Goal: Navigation & Orientation: Find specific page/section

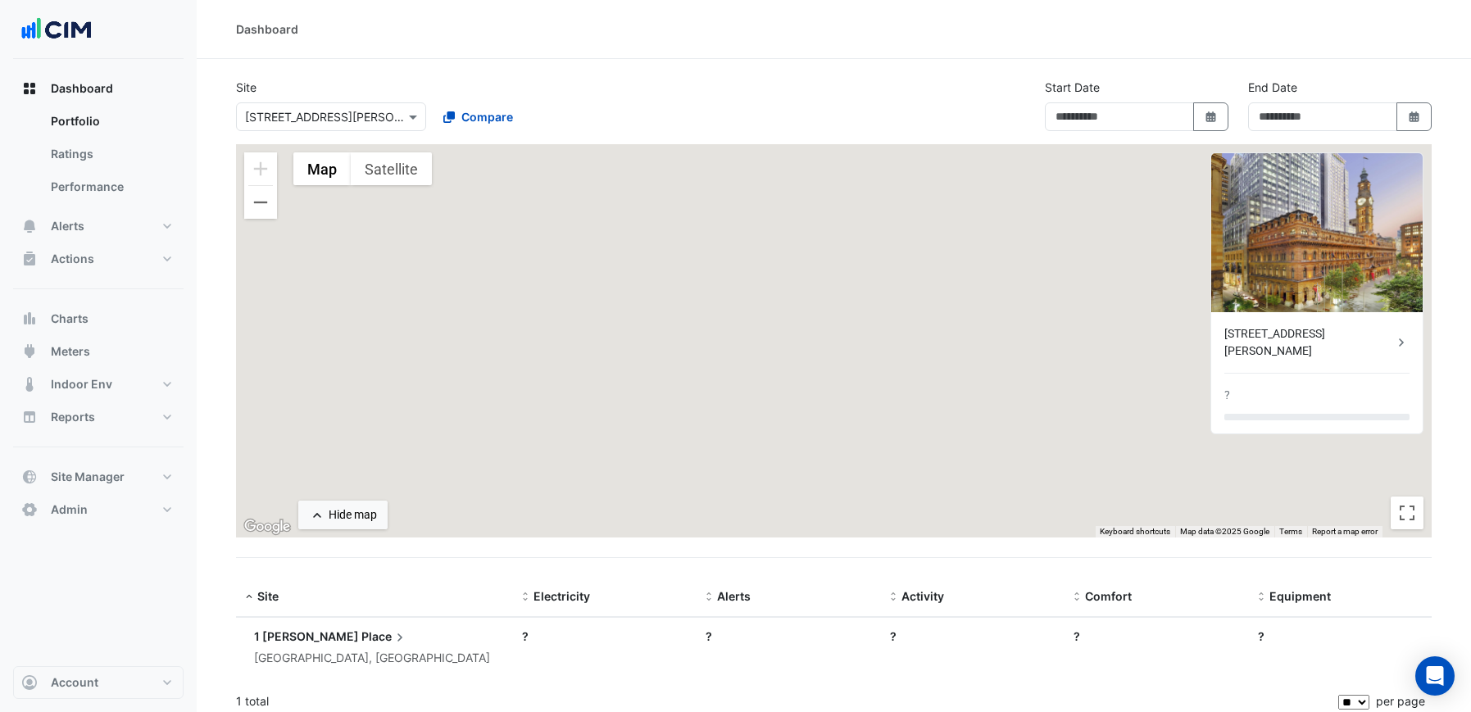
type input "**********"
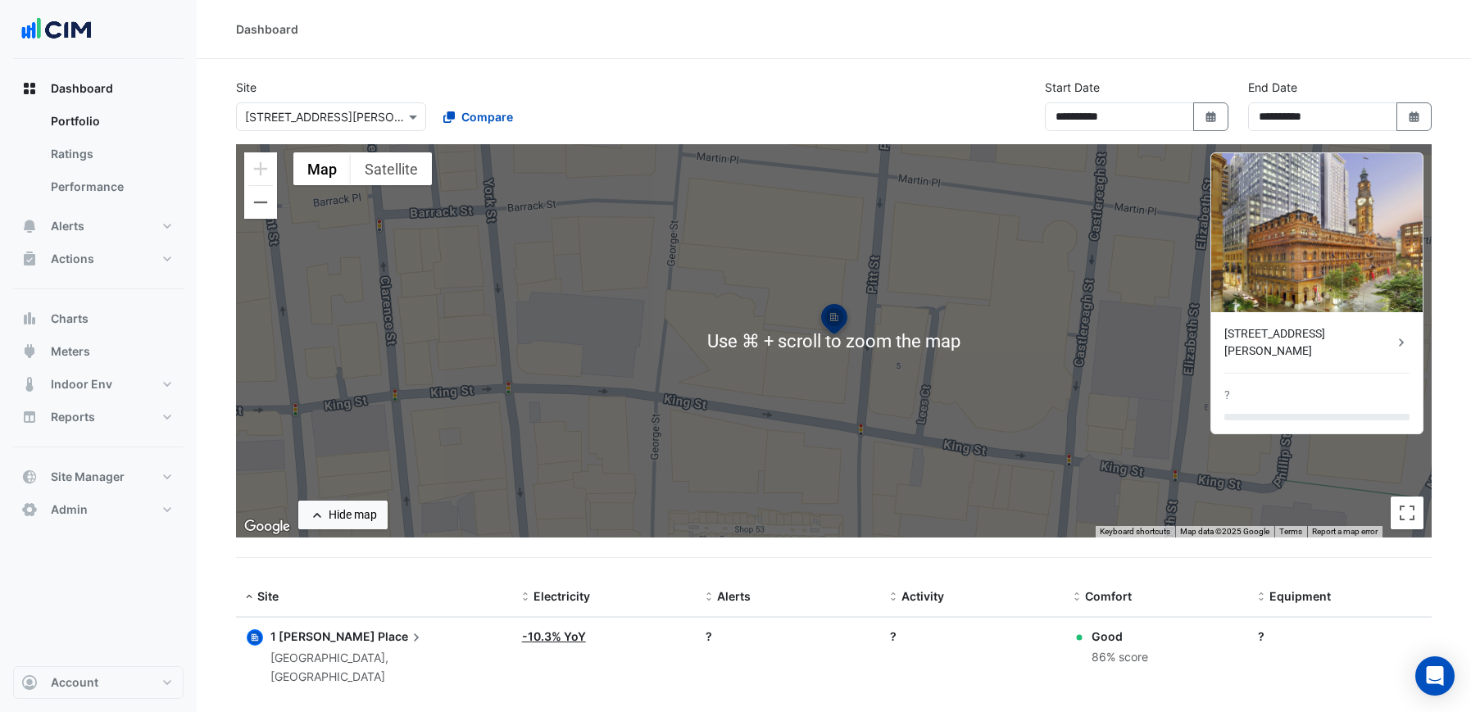
scroll to position [9, 0]
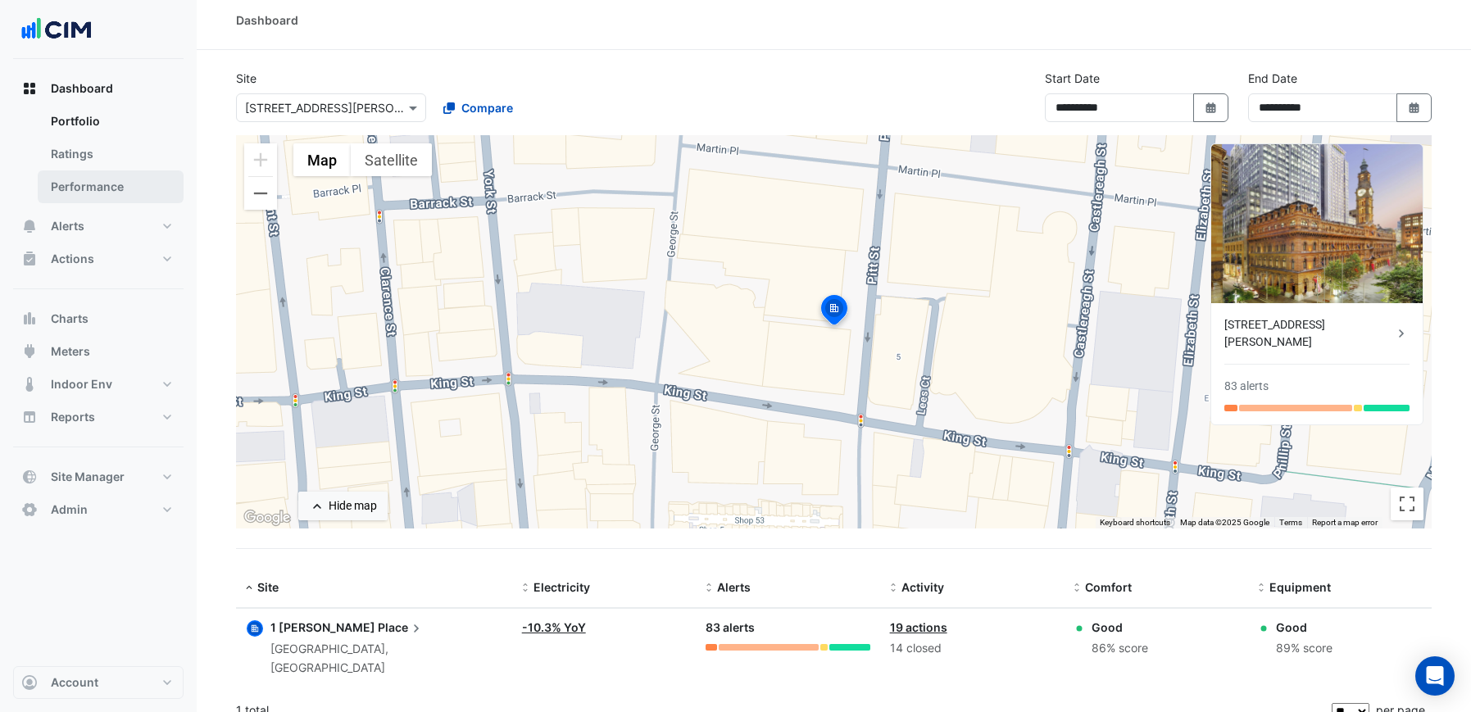
click at [107, 182] on link "Performance" at bounding box center [111, 186] width 146 height 33
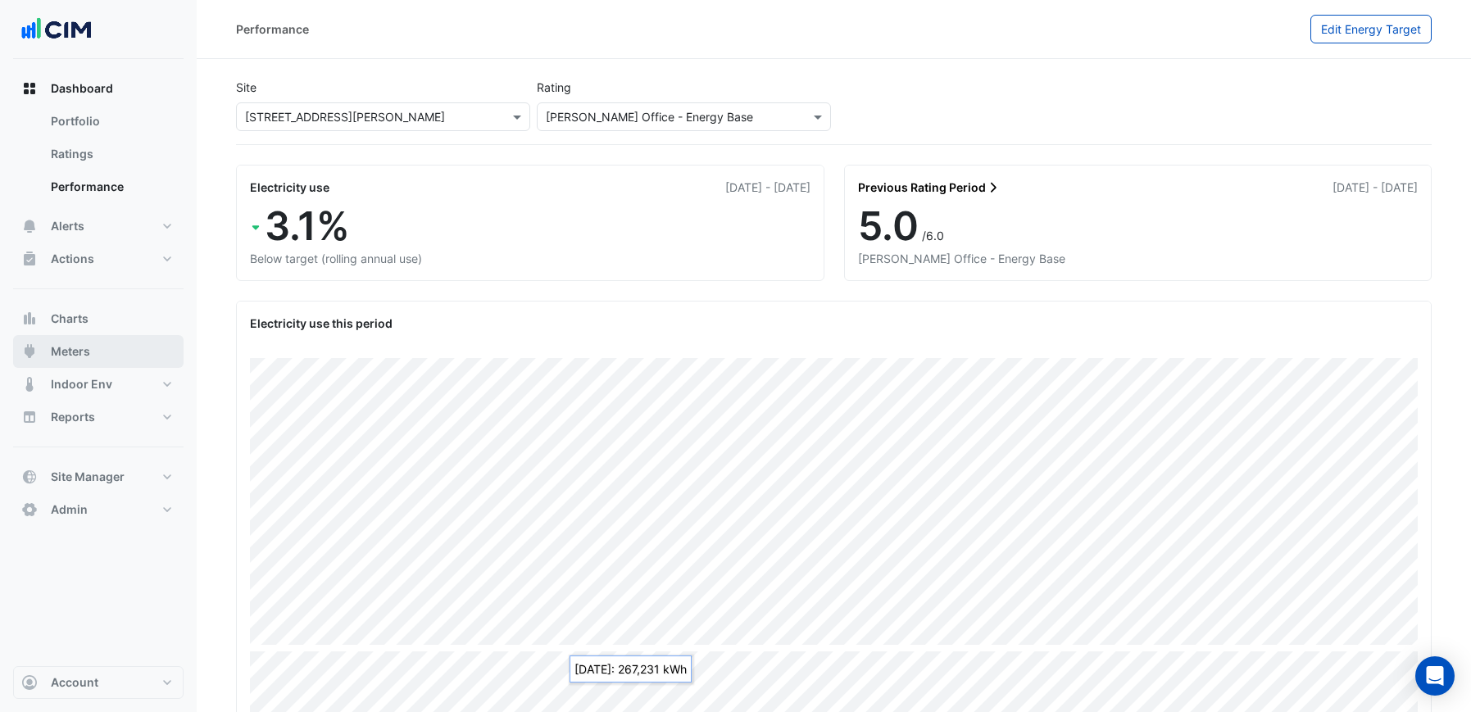
click at [88, 345] on span "Meters" at bounding box center [70, 351] width 39 height 16
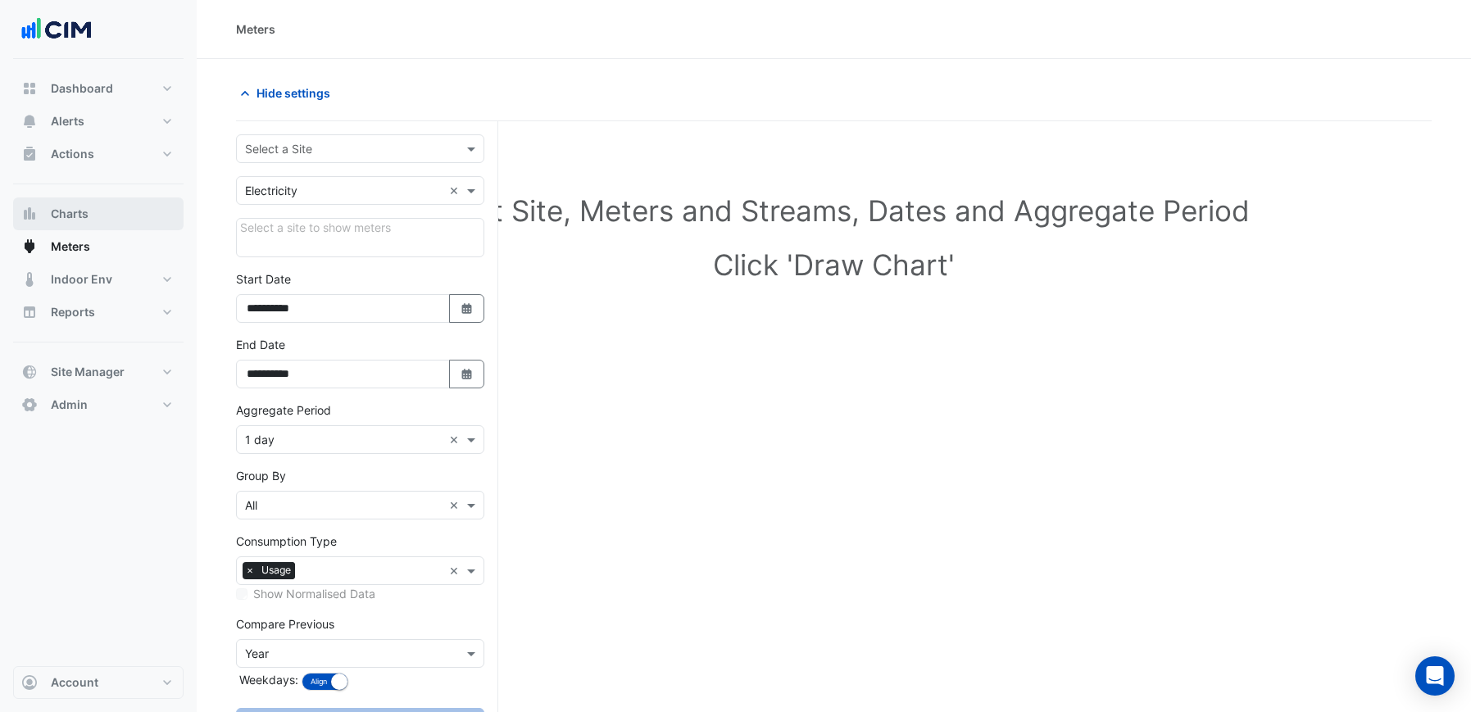
click at [83, 213] on span "Charts" at bounding box center [70, 214] width 38 height 16
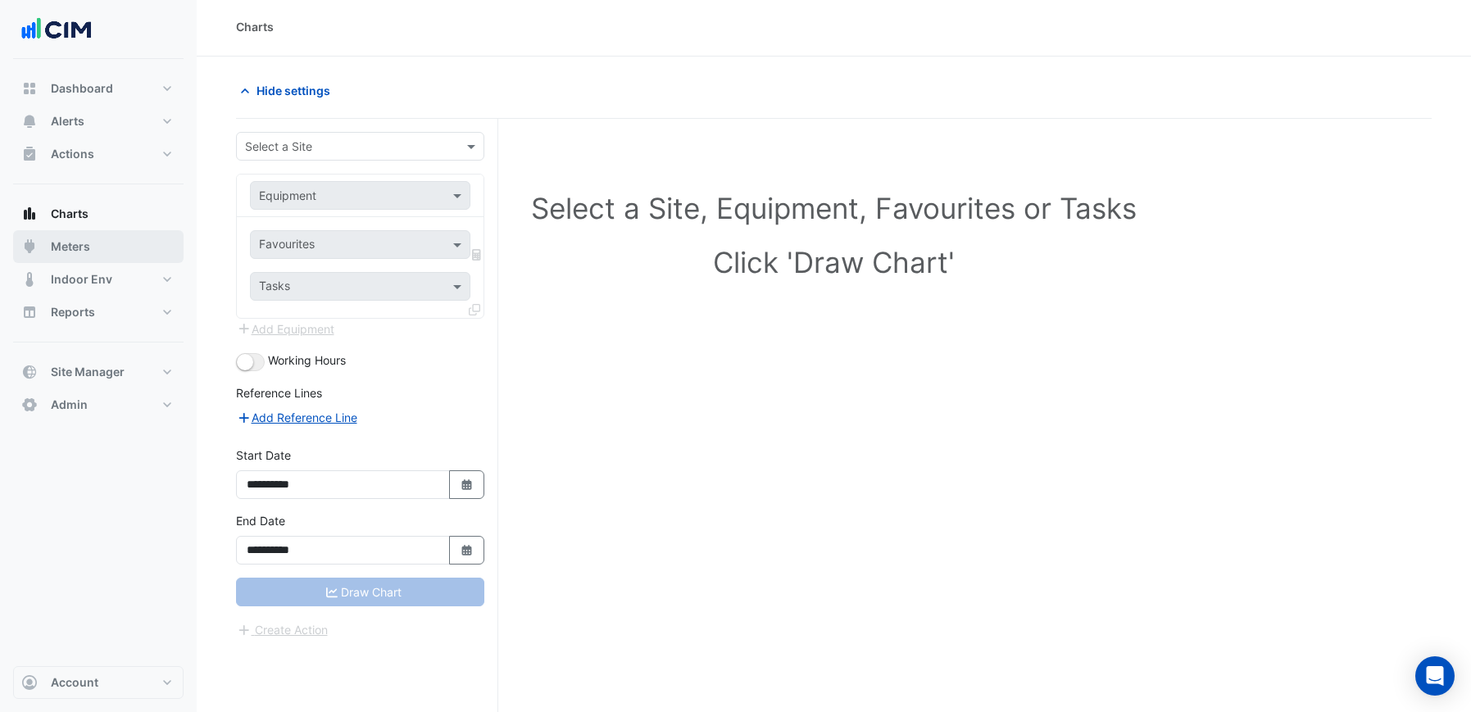
scroll to position [3, 0]
drag, startPoint x: 96, startPoint y: 244, endPoint x: 233, endPoint y: 203, distance: 143.6
click at [96, 244] on button "Meters" at bounding box center [98, 246] width 170 height 33
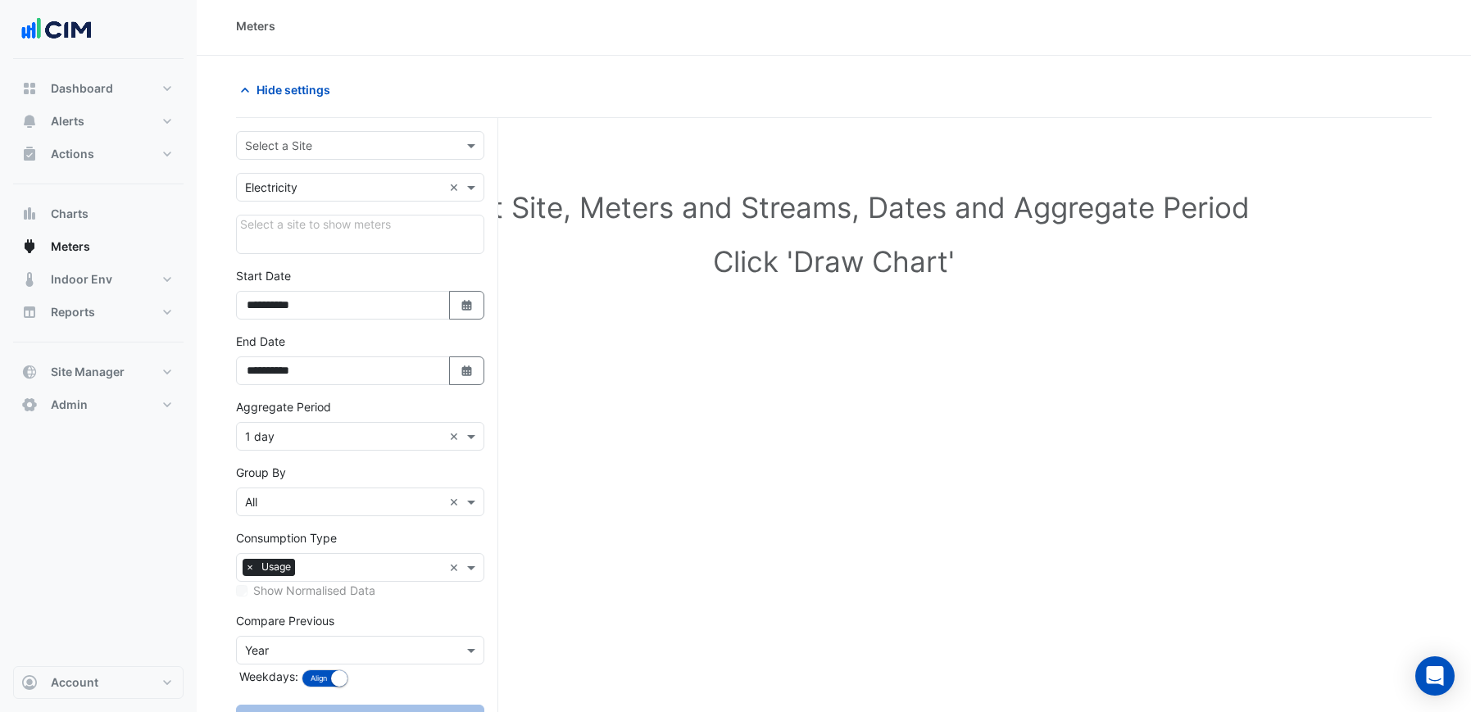
click at [335, 140] on input "text" at bounding box center [343, 146] width 197 height 17
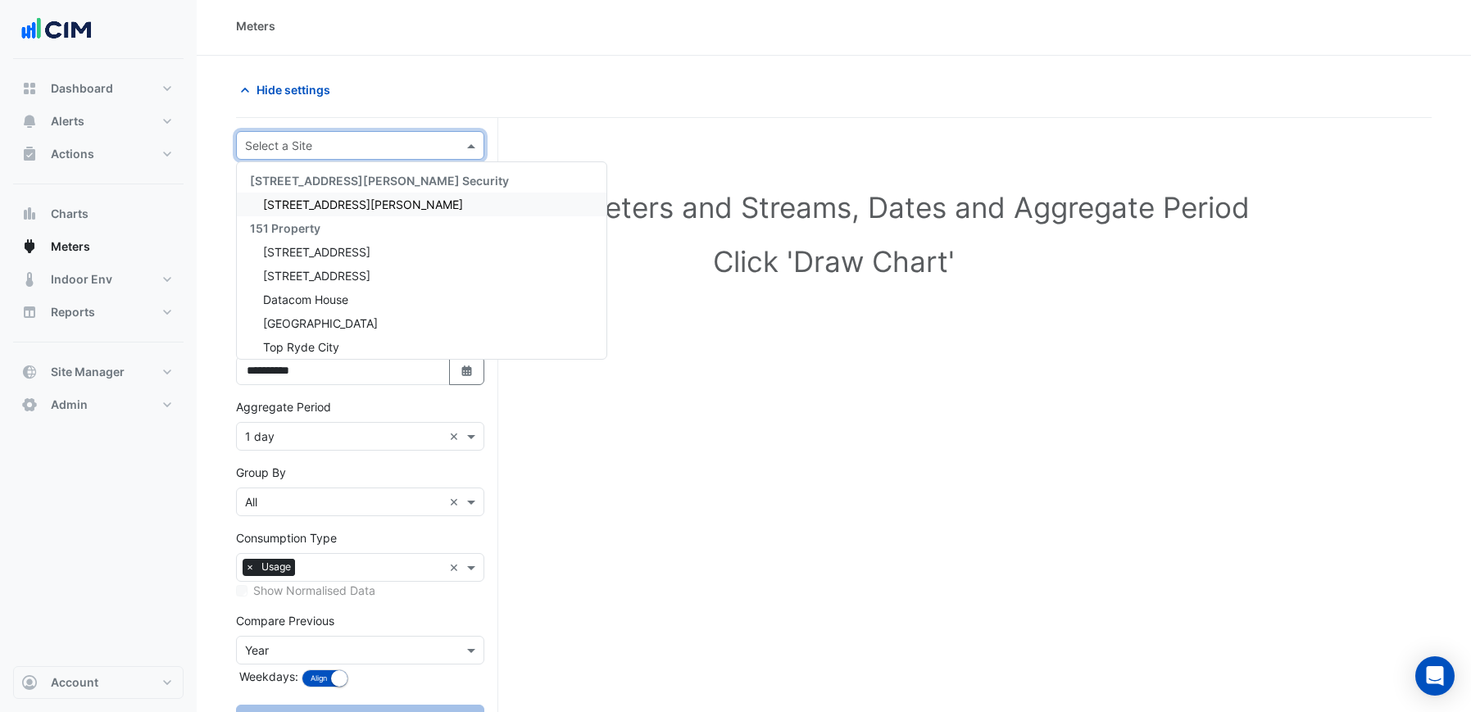
click at [329, 197] on span "[STREET_ADDRESS][PERSON_NAME]" at bounding box center [363, 204] width 200 height 14
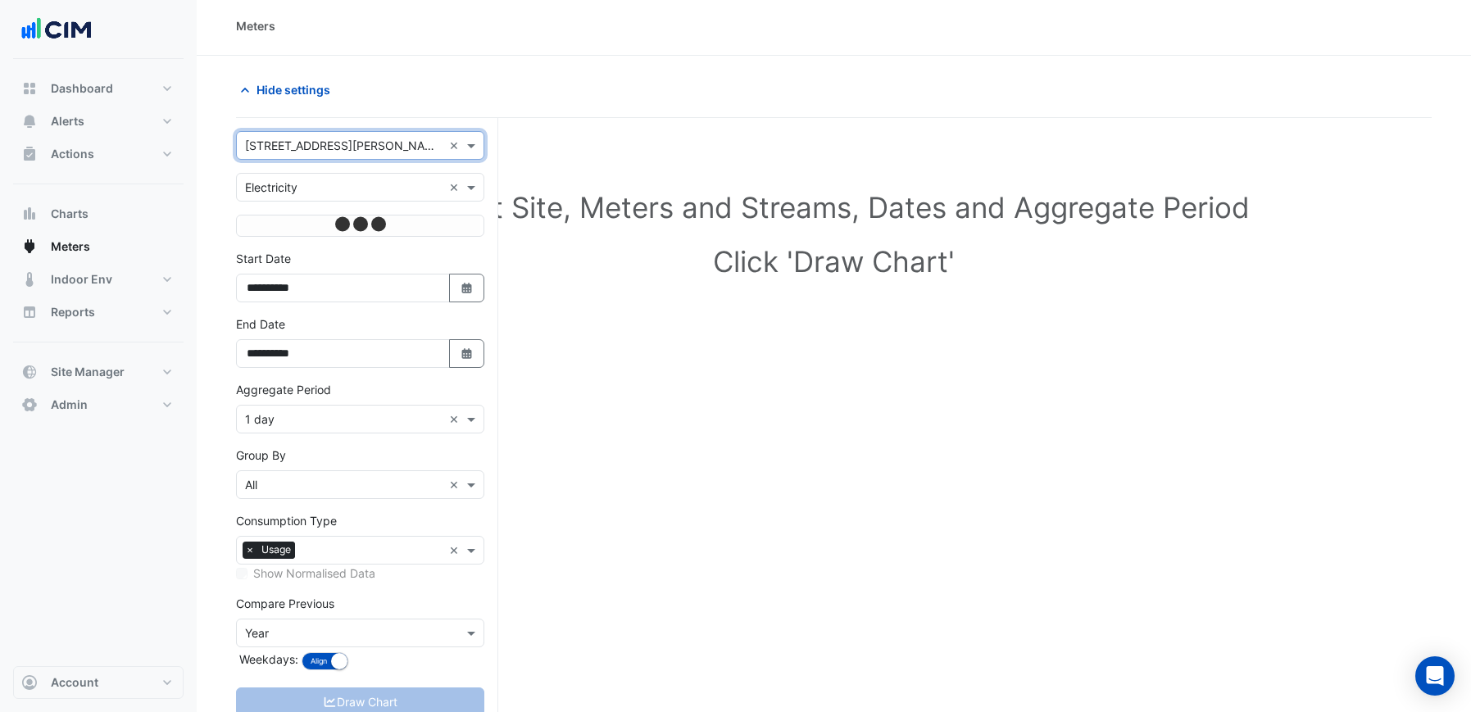
scroll to position [92, 0]
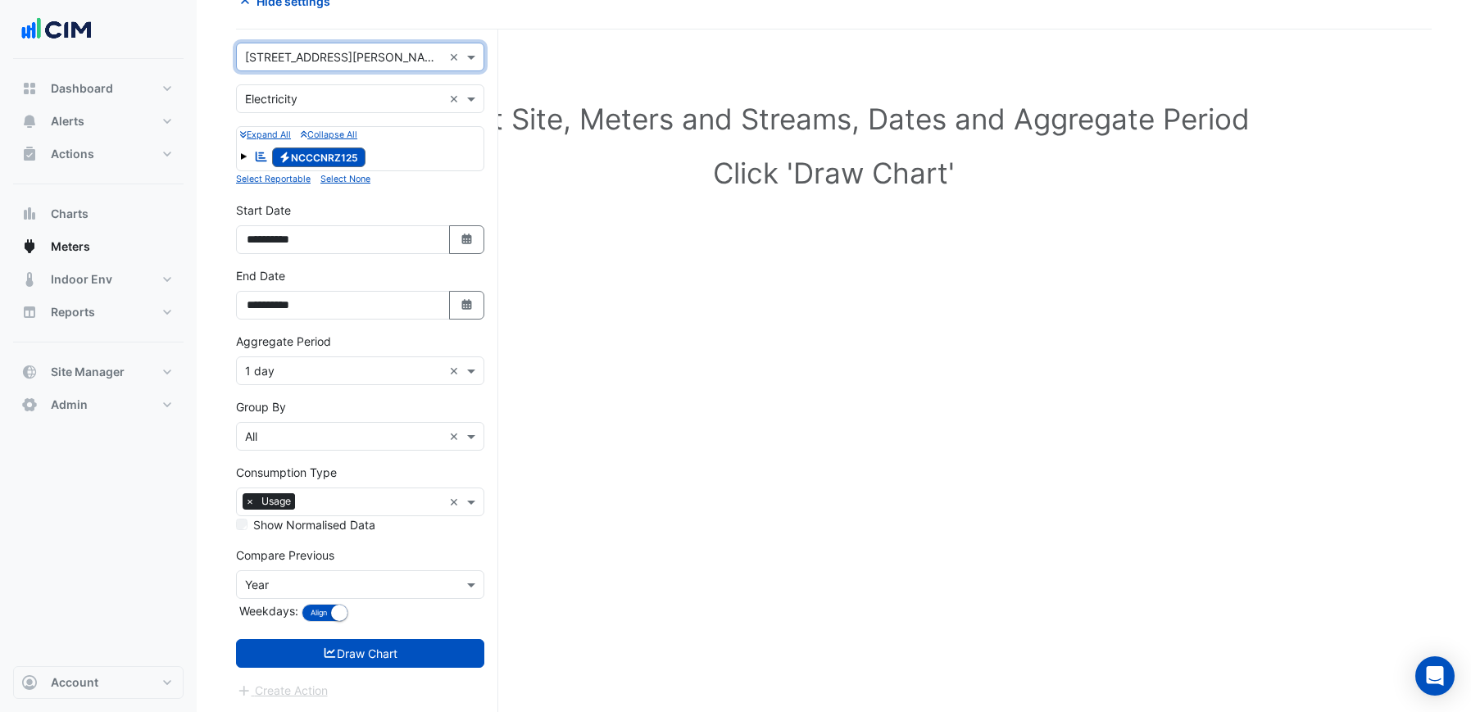
click at [392, 657] on button "Draw Chart" at bounding box center [360, 653] width 248 height 29
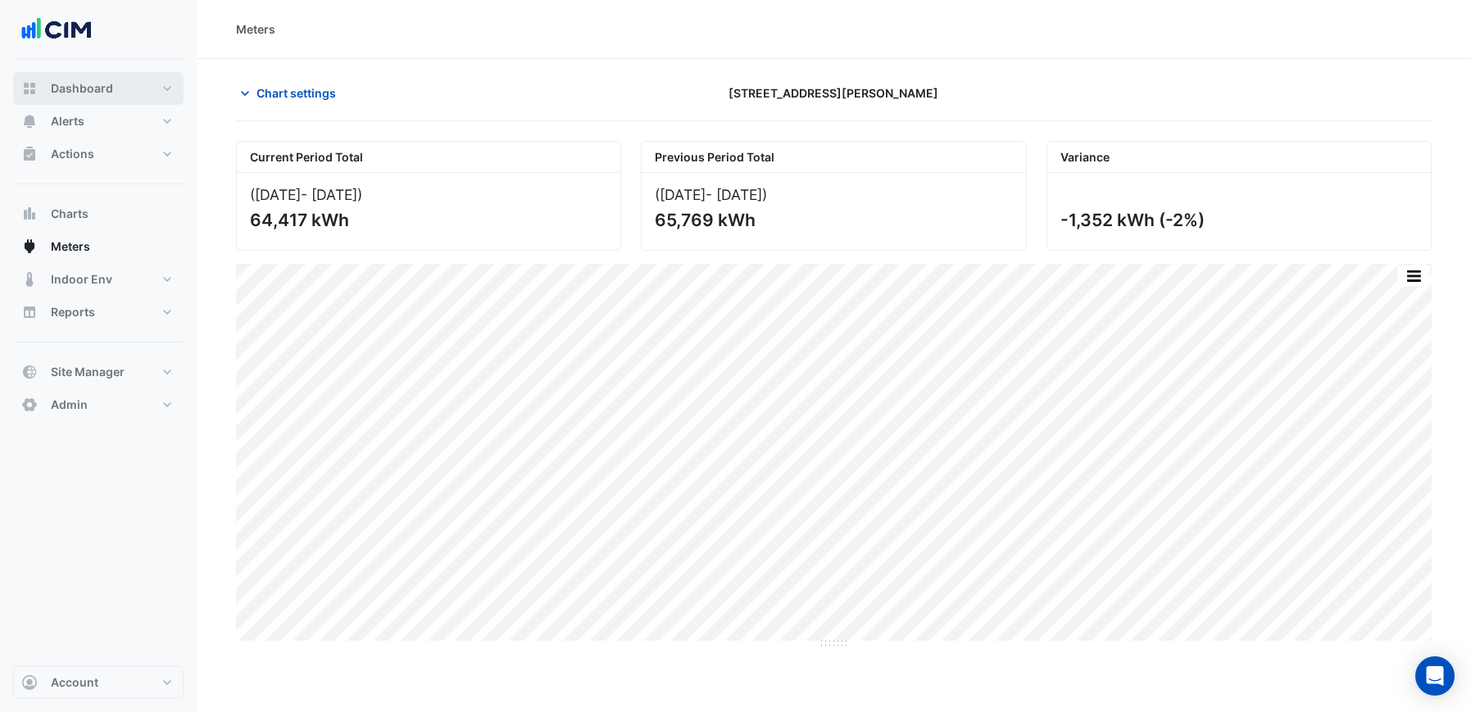
click at [90, 93] on span "Dashboard" at bounding box center [82, 88] width 62 height 16
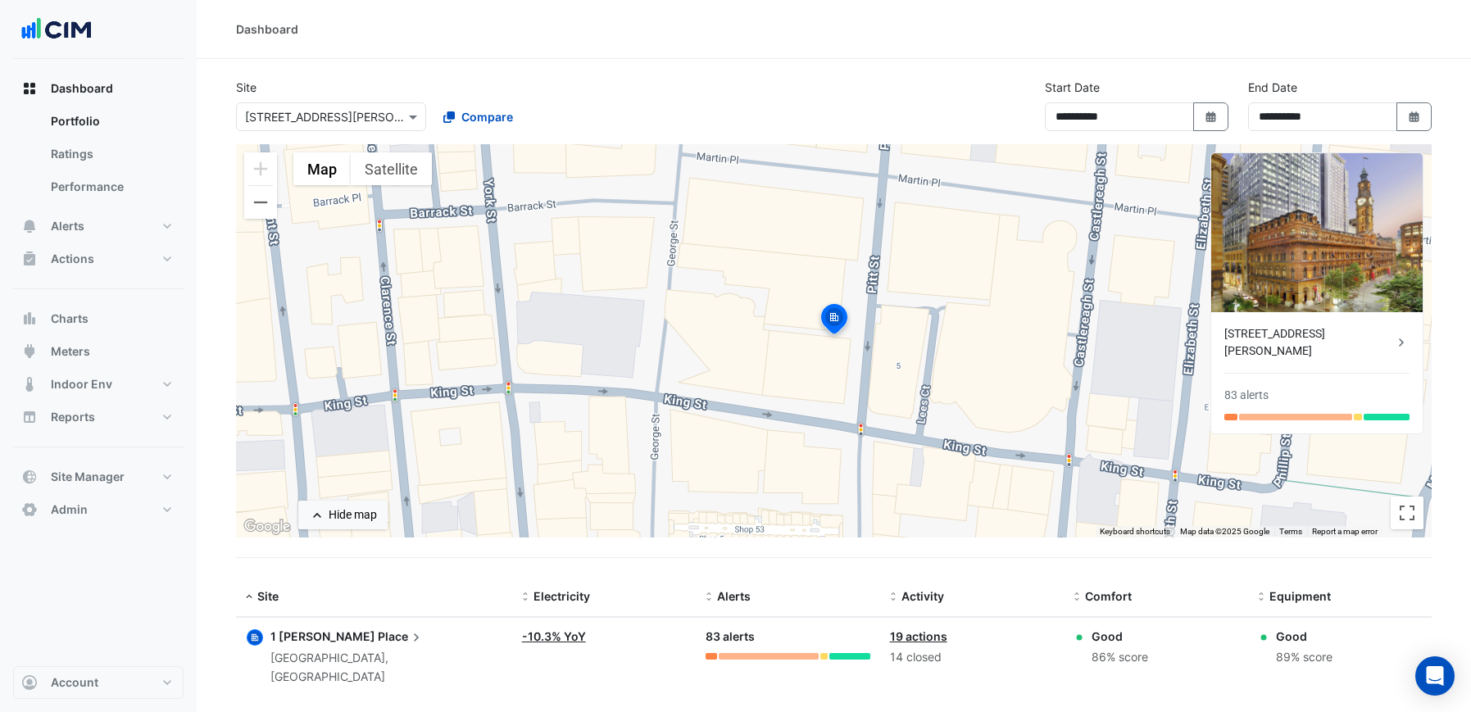
click at [254, 632] on icon "button" at bounding box center [255, 638] width 14 height 14
click at [253, 641] on icon "button" at bounding box center [255, 638] width 14 height 14
click at [112, 483] on span "Site Manager" at bounding box center [88, 477] width 74 height 16
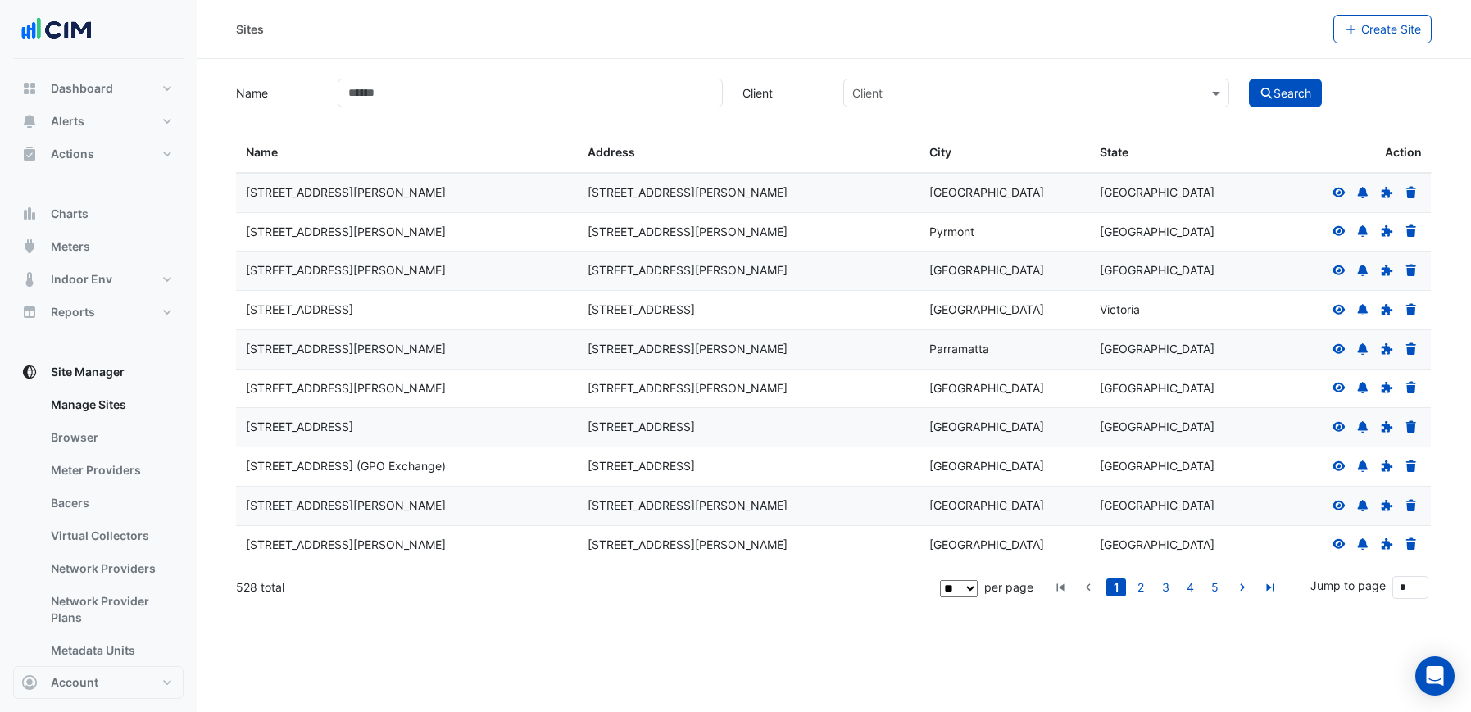
click at [1338, 188] on icon at bounding box center [1338, 192] width 13 height 10
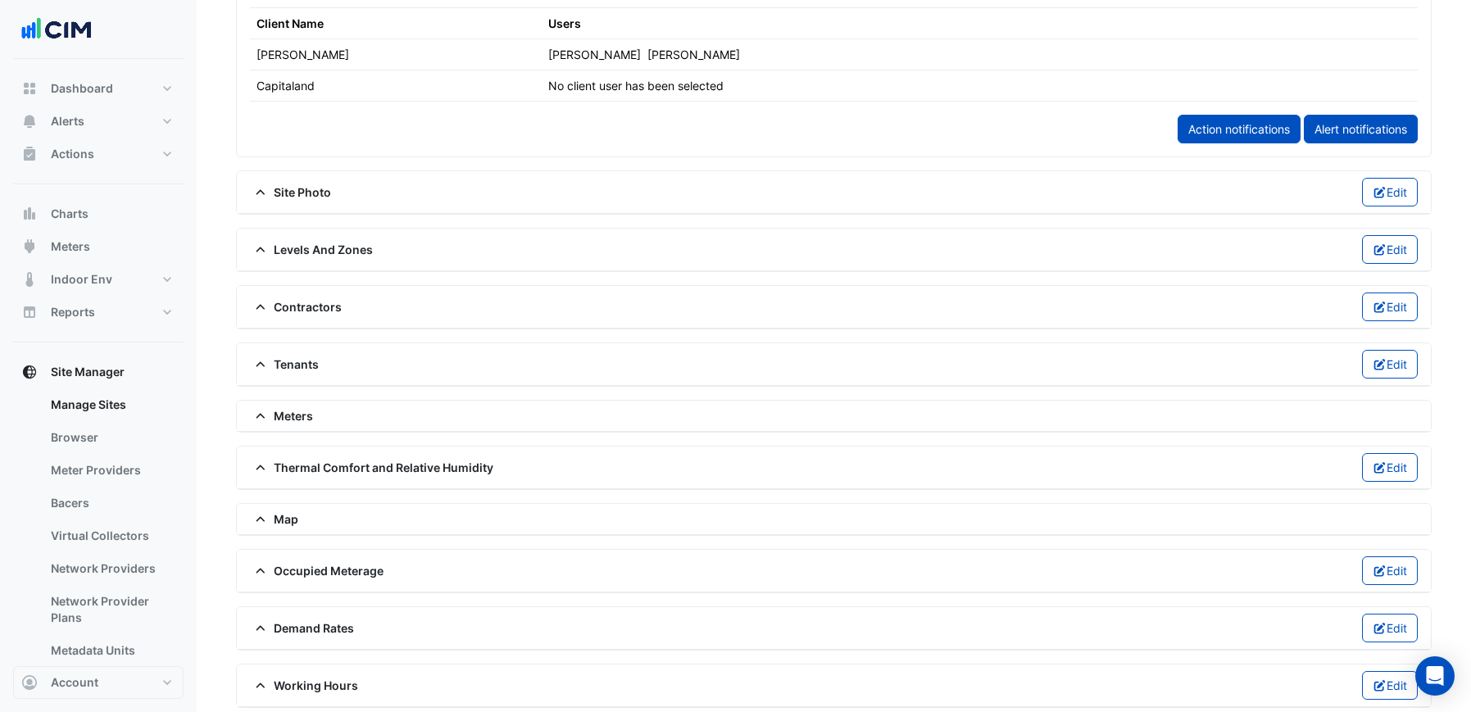
scroll to position [984, 0]
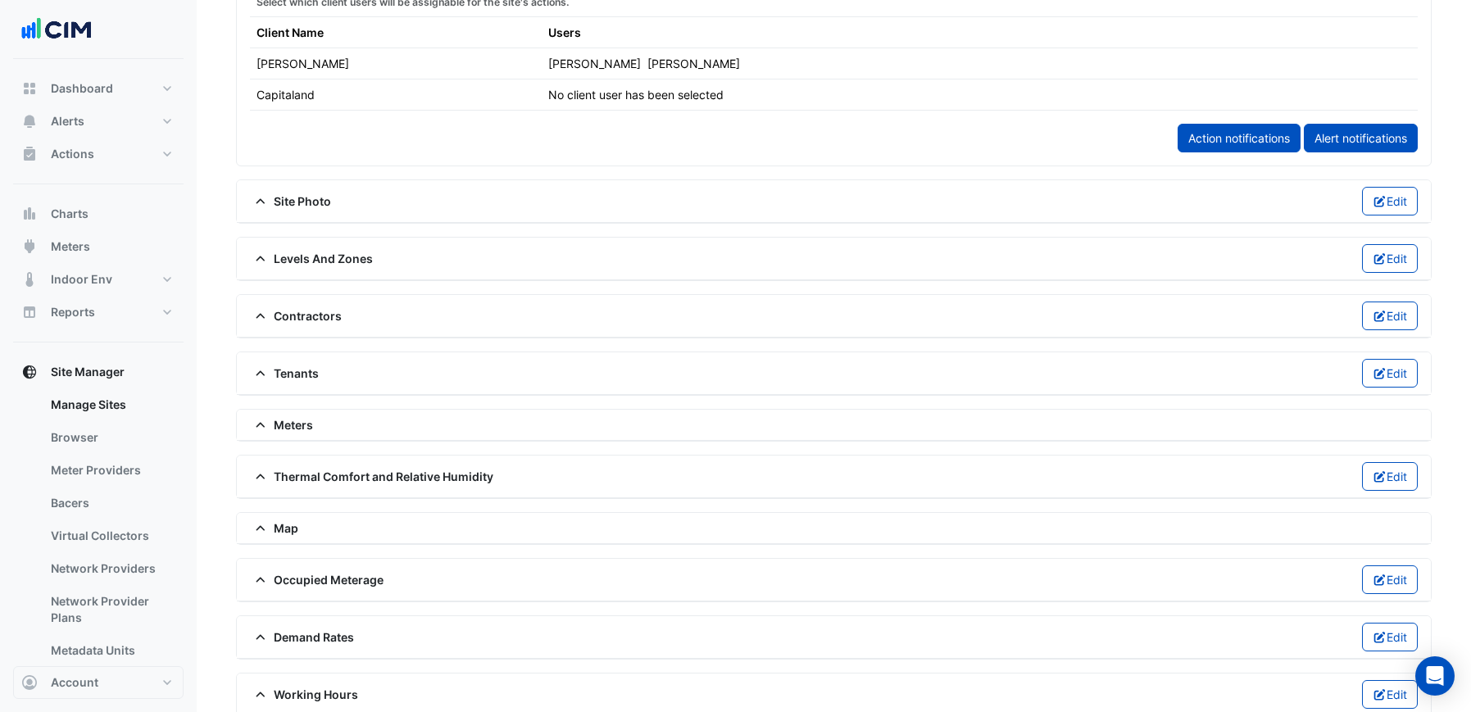
click at [278, 198] on span "Site Photo" at bounding box center [290, 201] width 81 height 17
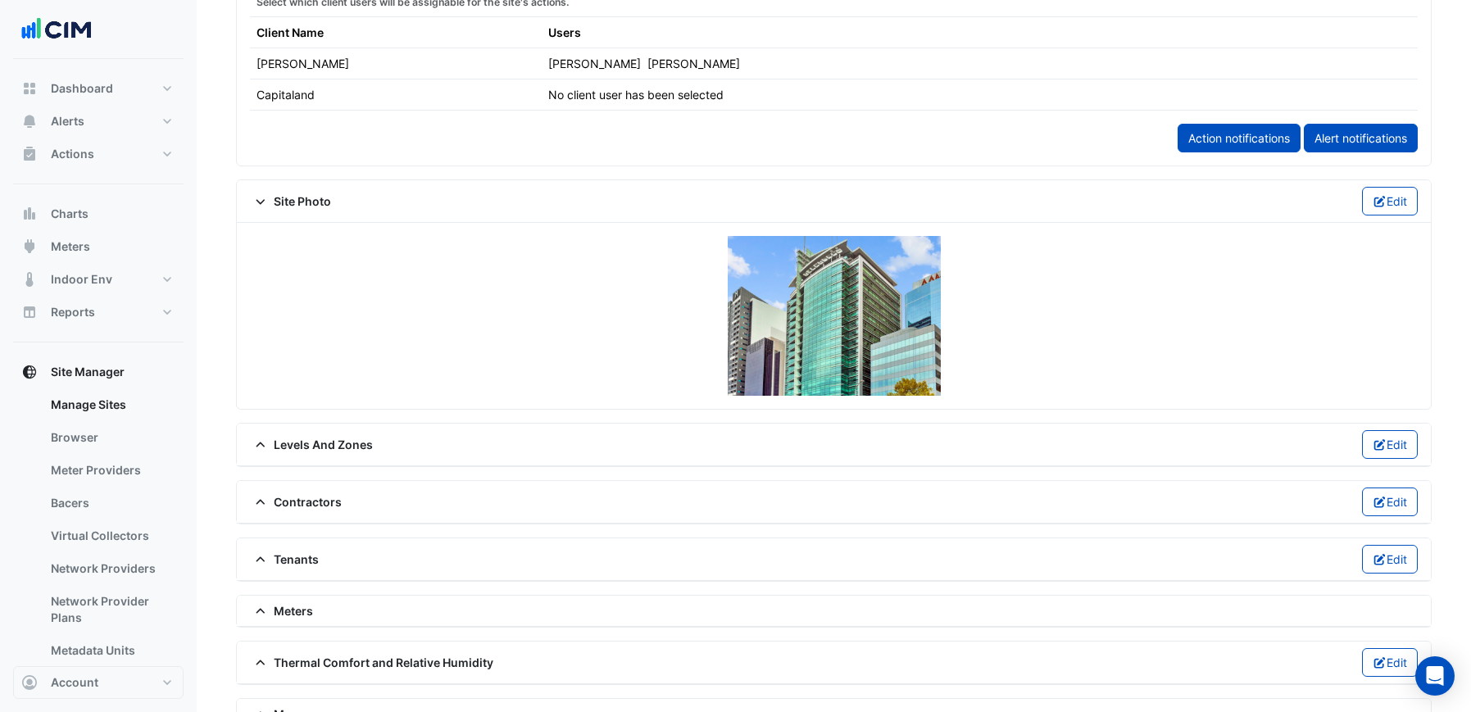
click at [278, 198] on span "Site Photo" at bounding box center [290, 201] width 81 height 17
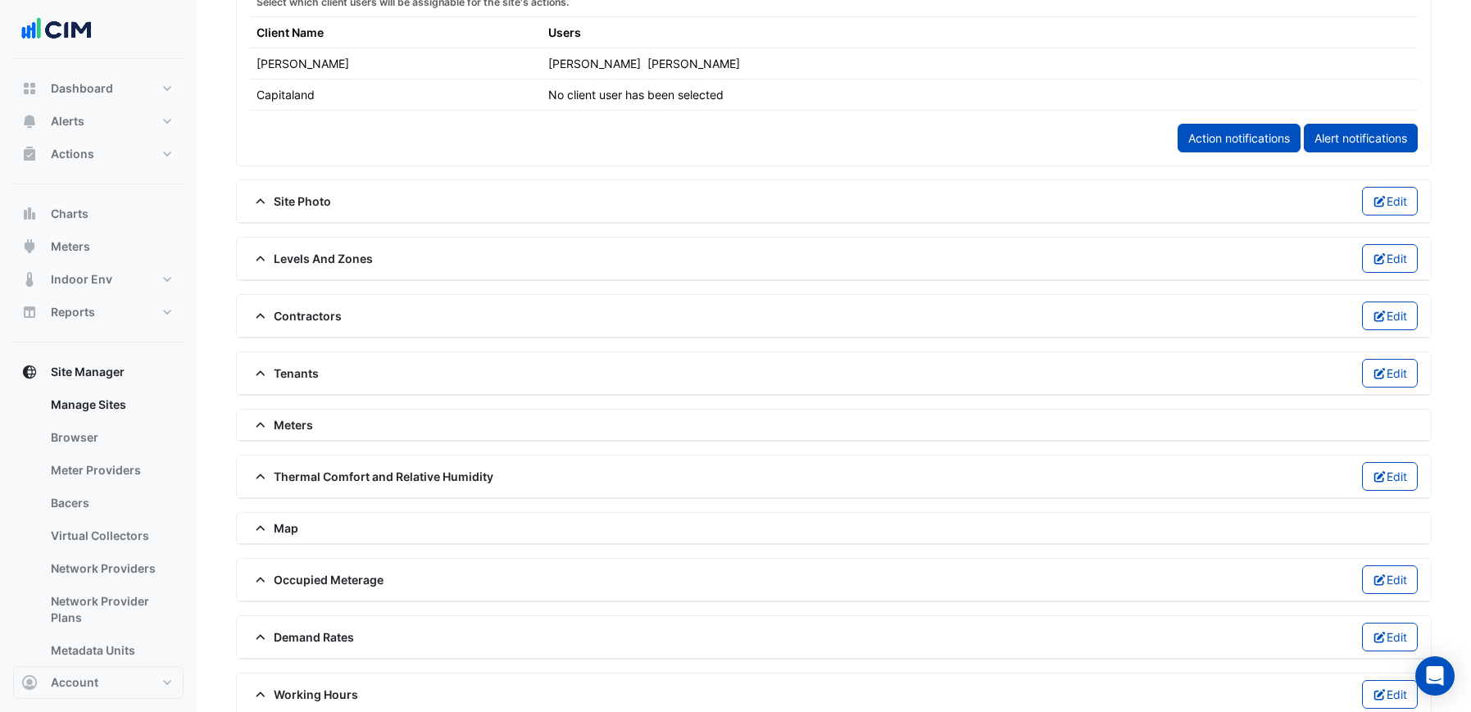
click at [278, 198] on span "Site Photo" at bounding box center [290, 201] width 81 height 17
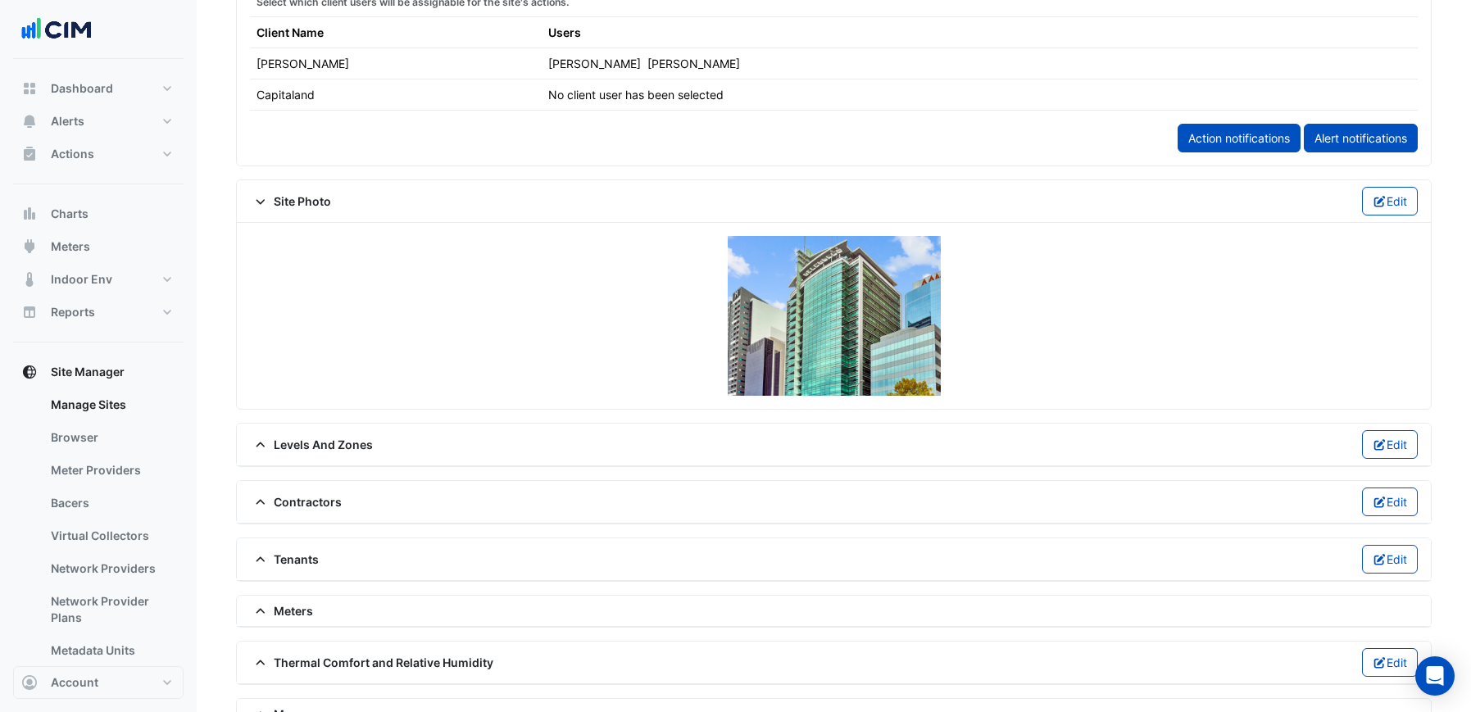
click at [278, 198] on span "Site Photo" at bounding box center [290, 201] width 81 height 17
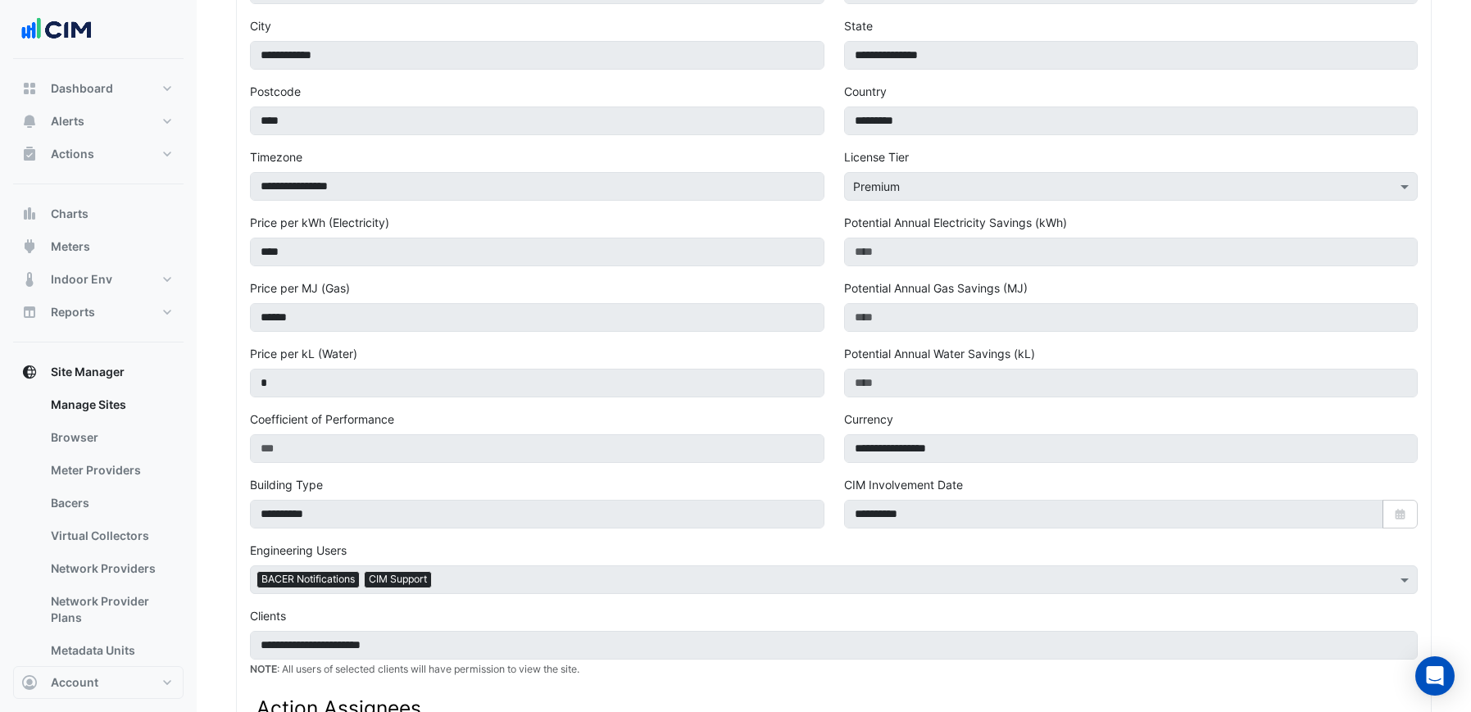
scroll to position [0, 0]
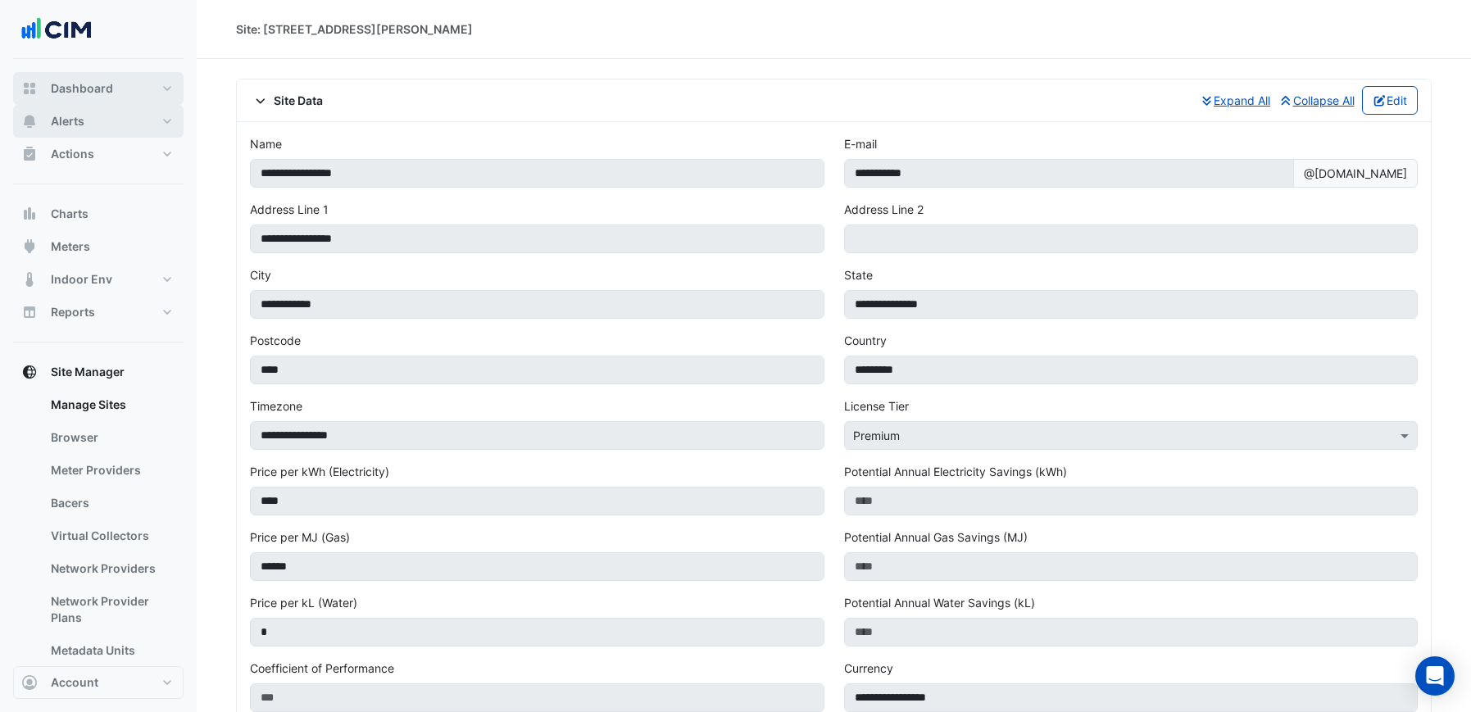
drag, startPoint x: 97, startPoint y: 91, endPoint x: 113, endPoint y: 107, distance: 23.2
click at [97, 91] on span "Dashboard" at bounding box center [82, 88] width 62 height 16
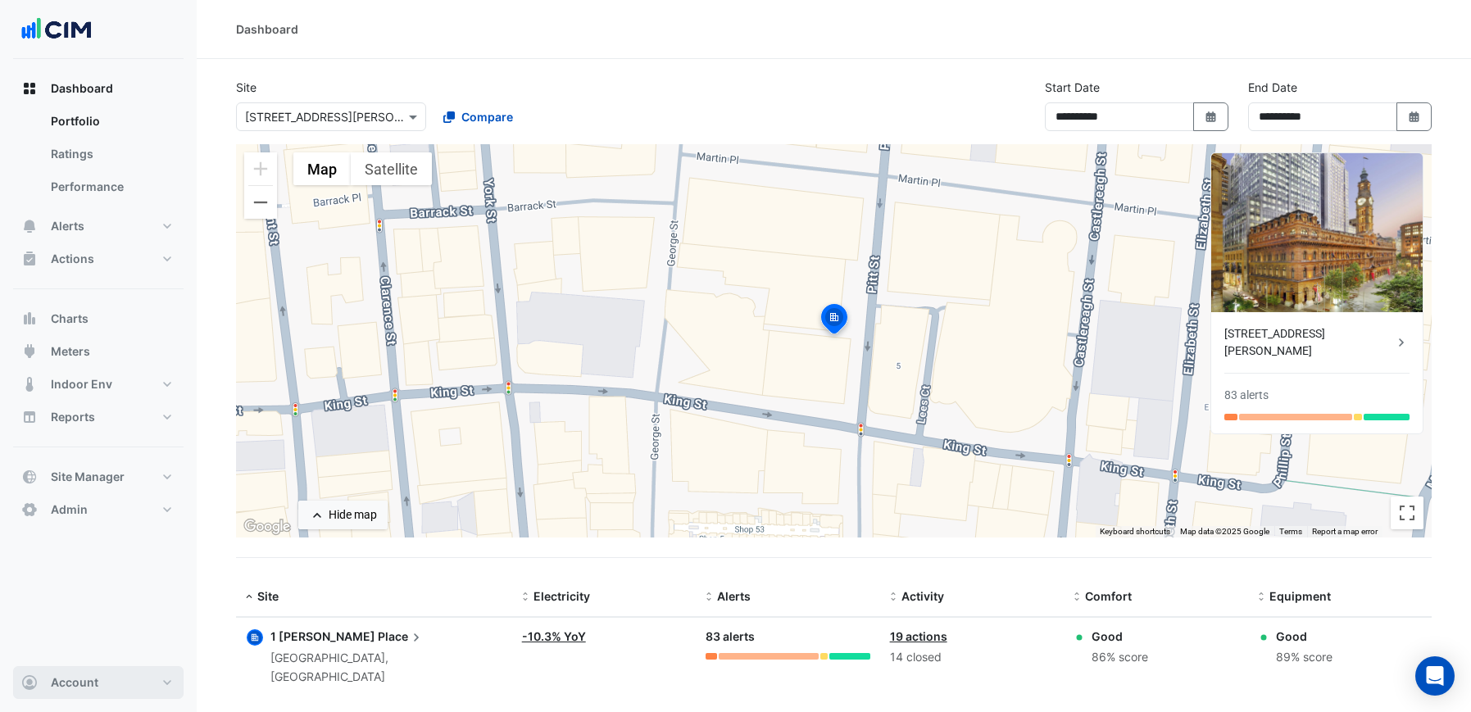
drag, startPoint x: 100, startPoint y: 684, endPoint x: 100, endPoint y: 666, distance: 18.0
click at [100, 684] on button "Account" at bounding box center [98, 682] width 170 height 33
click at [330, 568] on section "**********" at bounding box center [834, 399] width 1274 height 681
click at [82, 259] on span "Actions" at bounding box center [72, 259] width 43 height 16
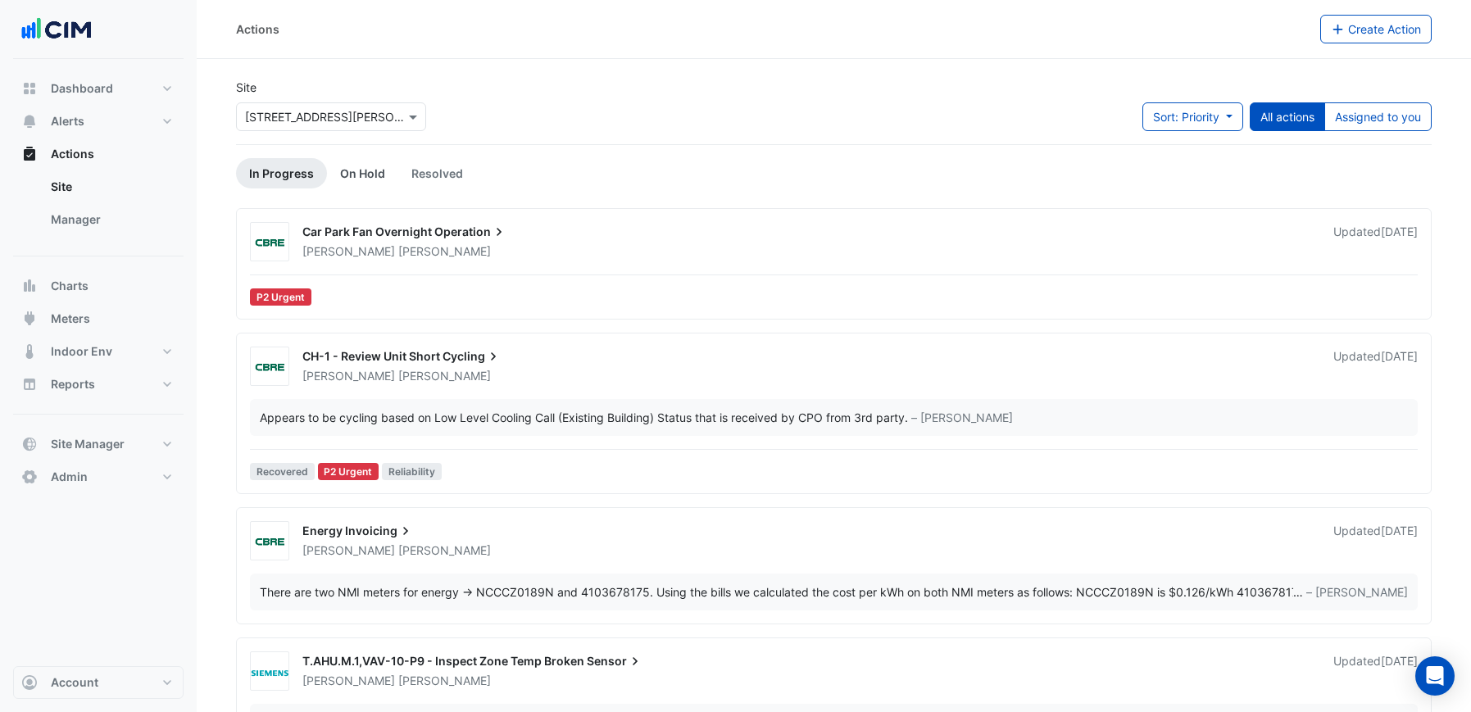
click at [360, 175] on link "On Hold" at bounding box center [362, 173] width 71 height 30
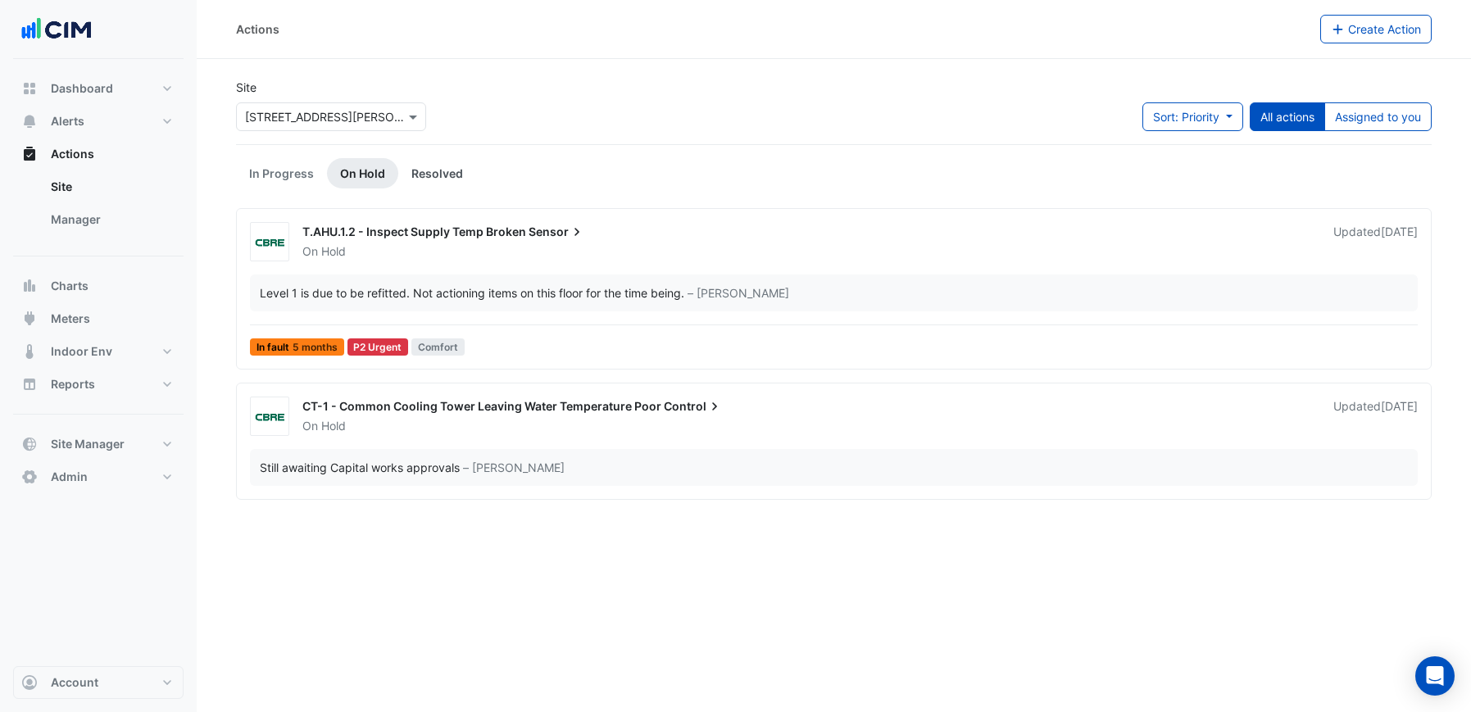
click at [431, 173] on link "Resolved" at bounding box center [437, 173] width 78 height 30
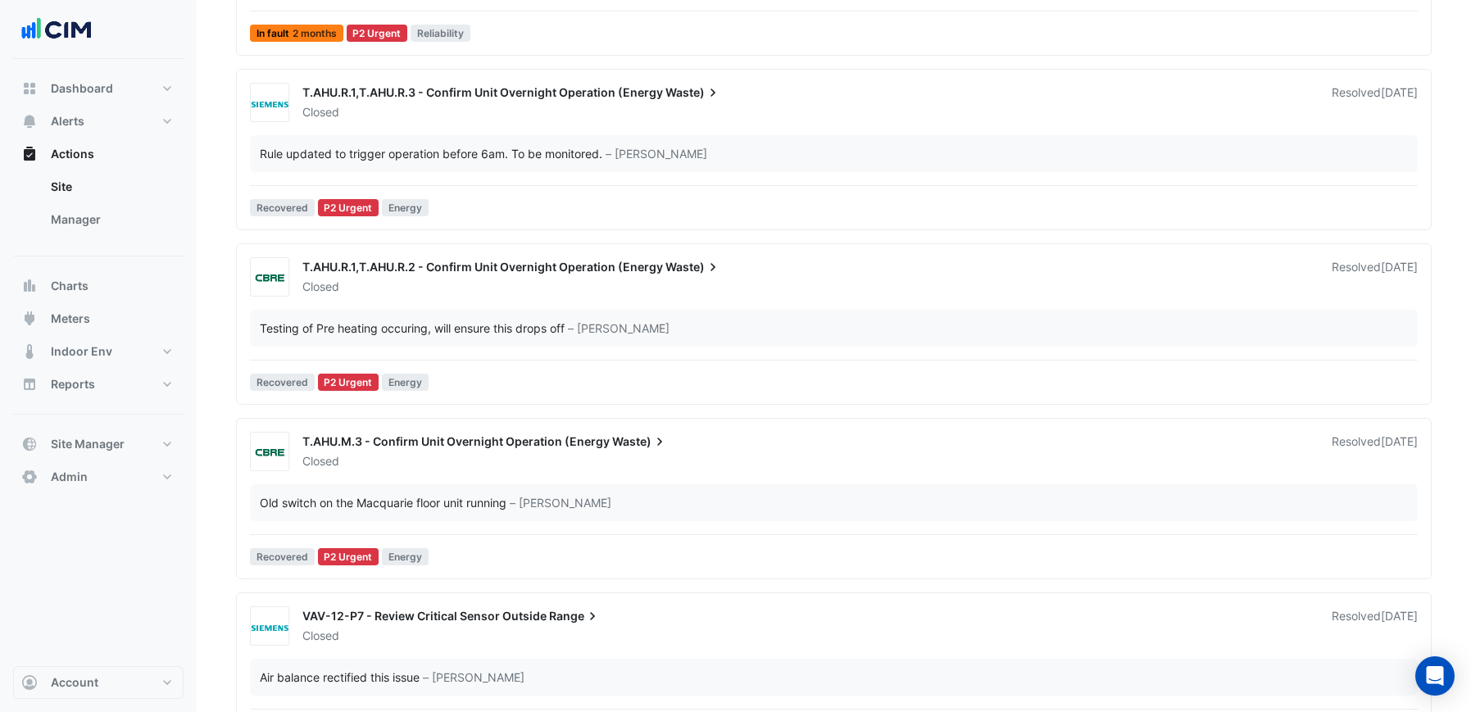
scroll to position [2433, 0]
